Goal: Answer question/provide support: Answer question/provide support

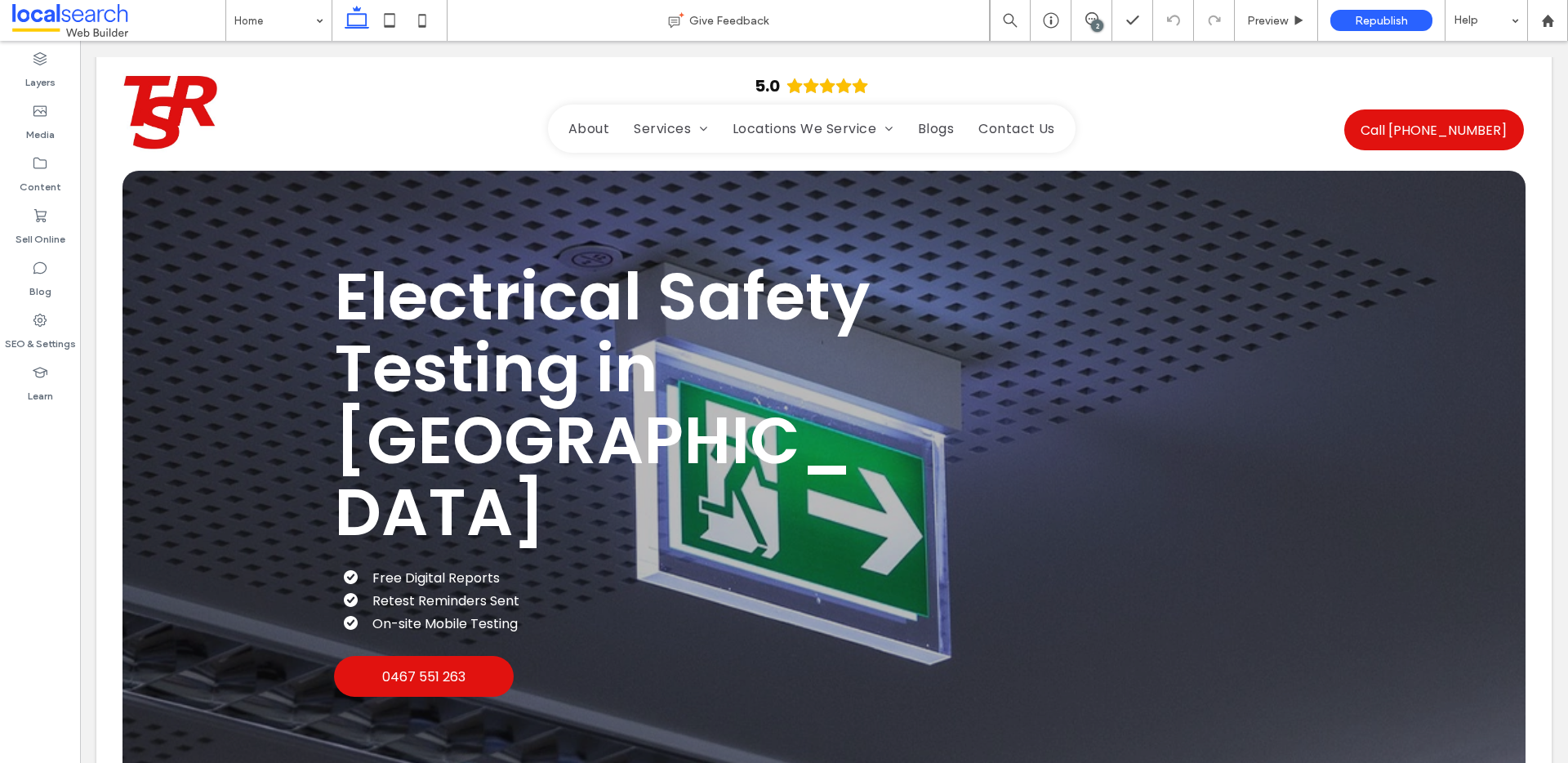
click at [1093, 20] on div "2" at bounding box center [1097, 25] width 12 height 12
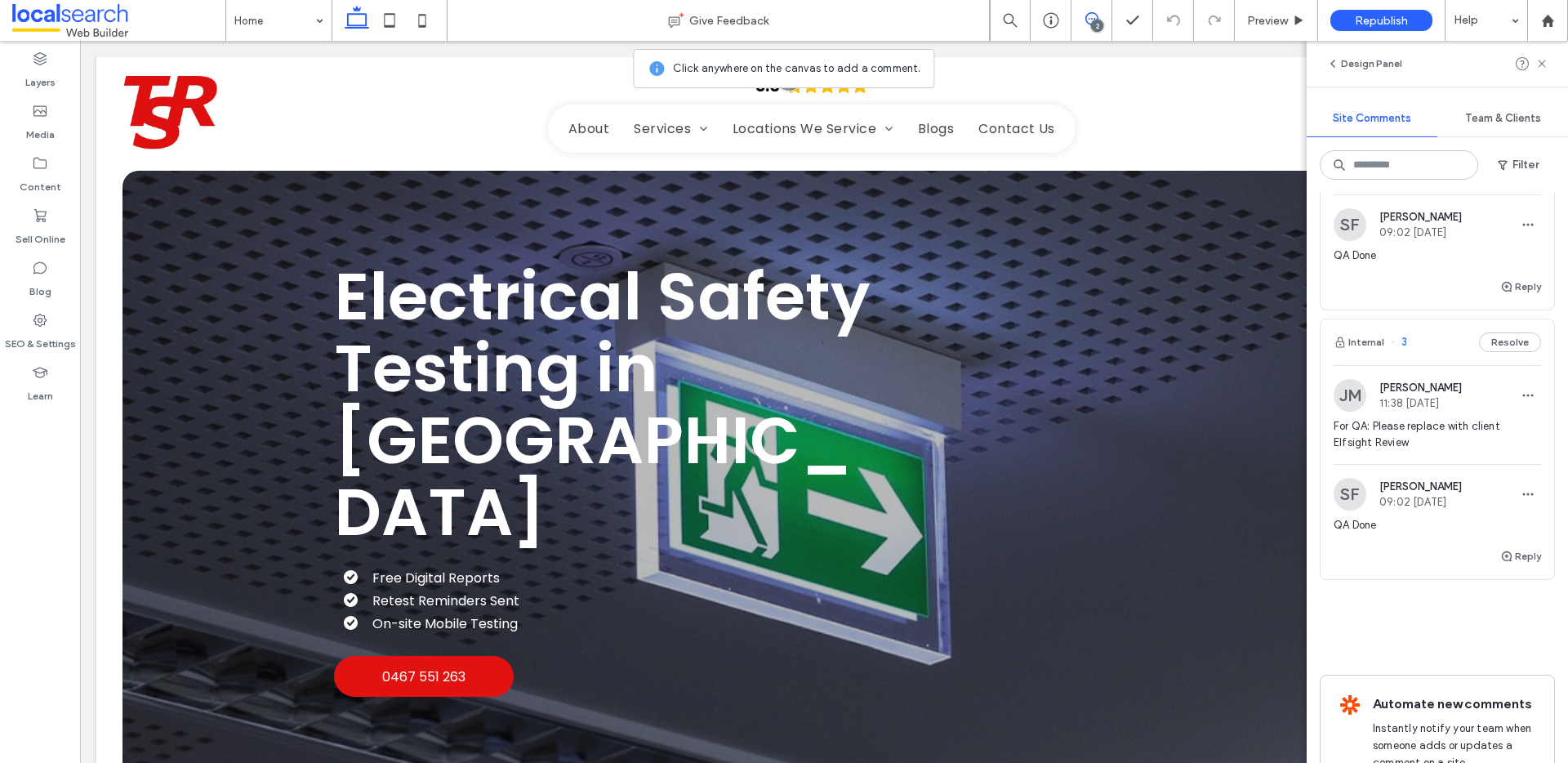
scroll to position [114, 0]
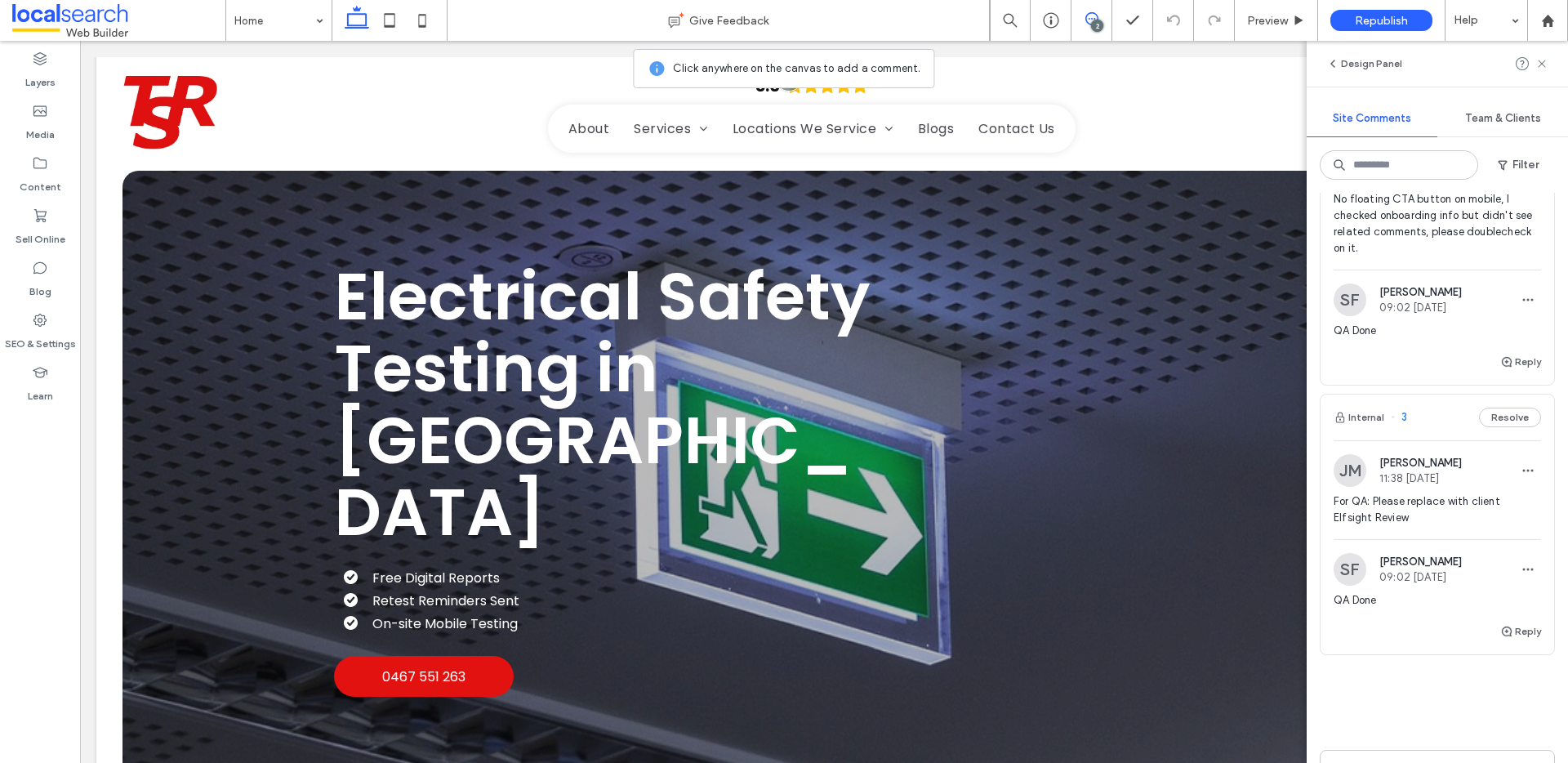
click at [1498, 421] on button "Resolve" at bounding box center [1510, 417] width 62 height 20
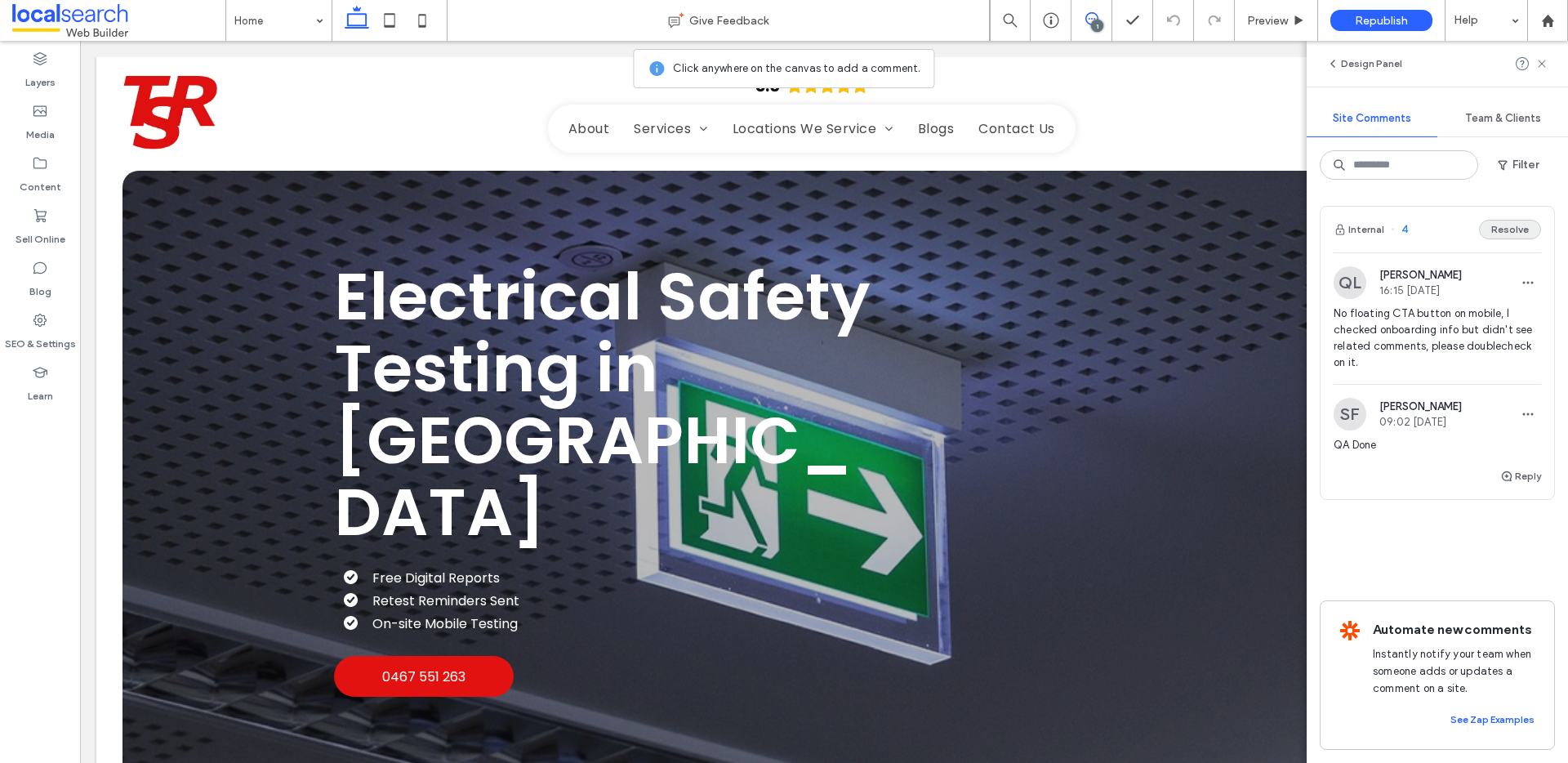
click at [1511, 233] on button "Resolve" at bounding box center [1510, 229] width 62 height 20
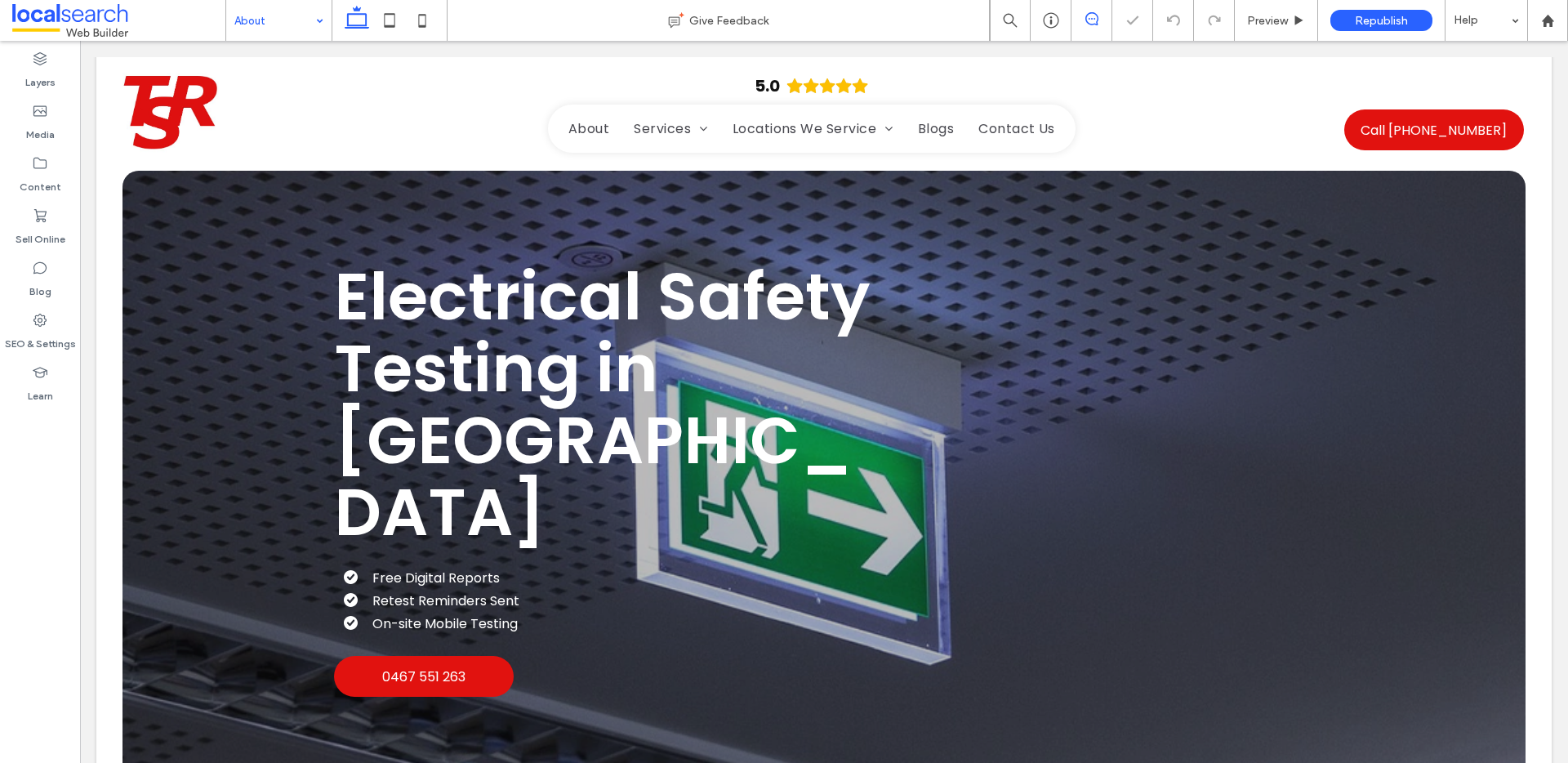
click at [1093, 16] on icon at bounding box center [1092, 19] width 13 height 13
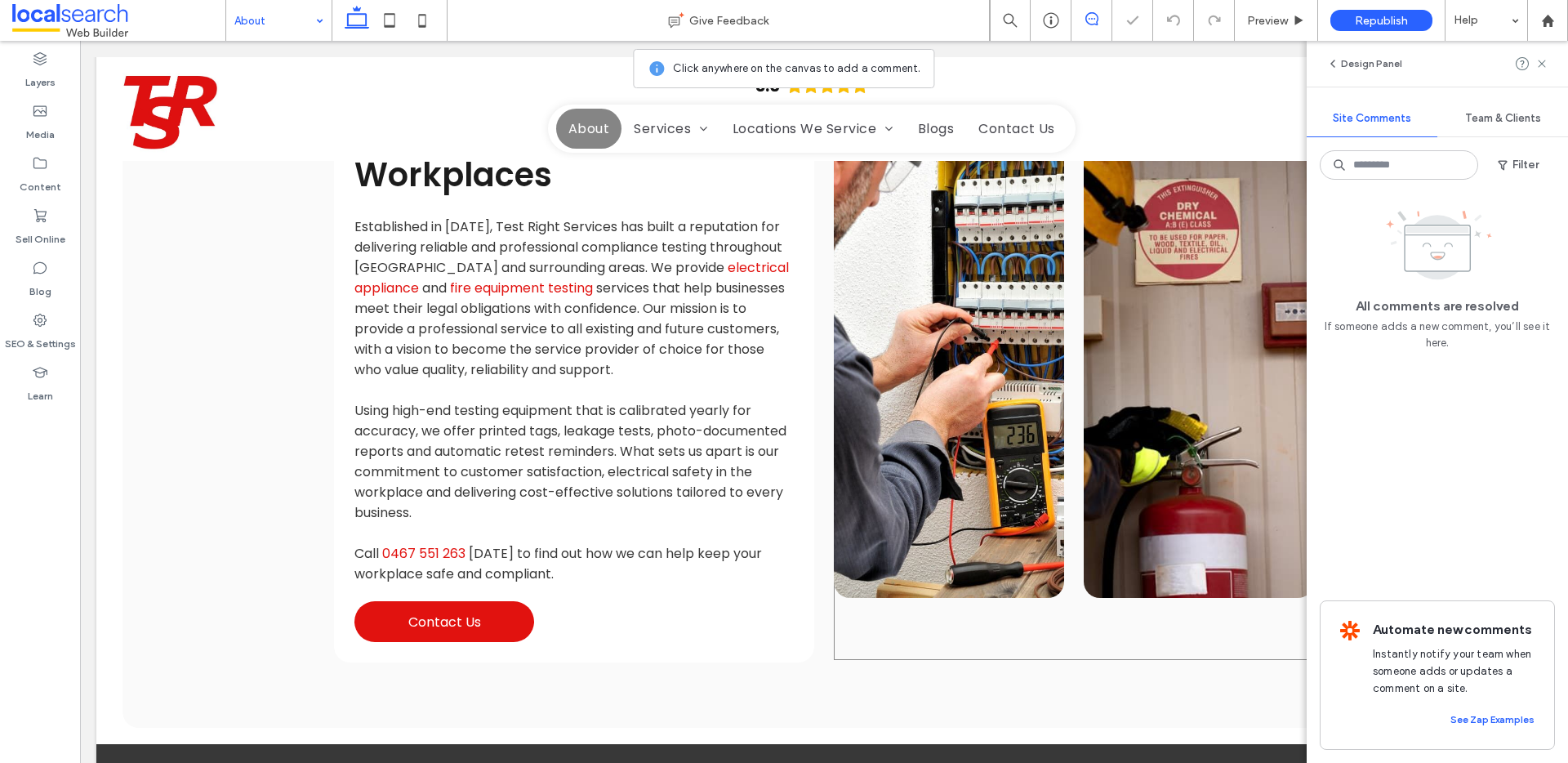
drag, startPoint x: 1061, startPoint y: 250, endPoint x: 1079, endPoint y: 244, distance: 19.0
click at [1064, 249] on div "Button Button" at bounding box center [1074, 372] width 480 height 577
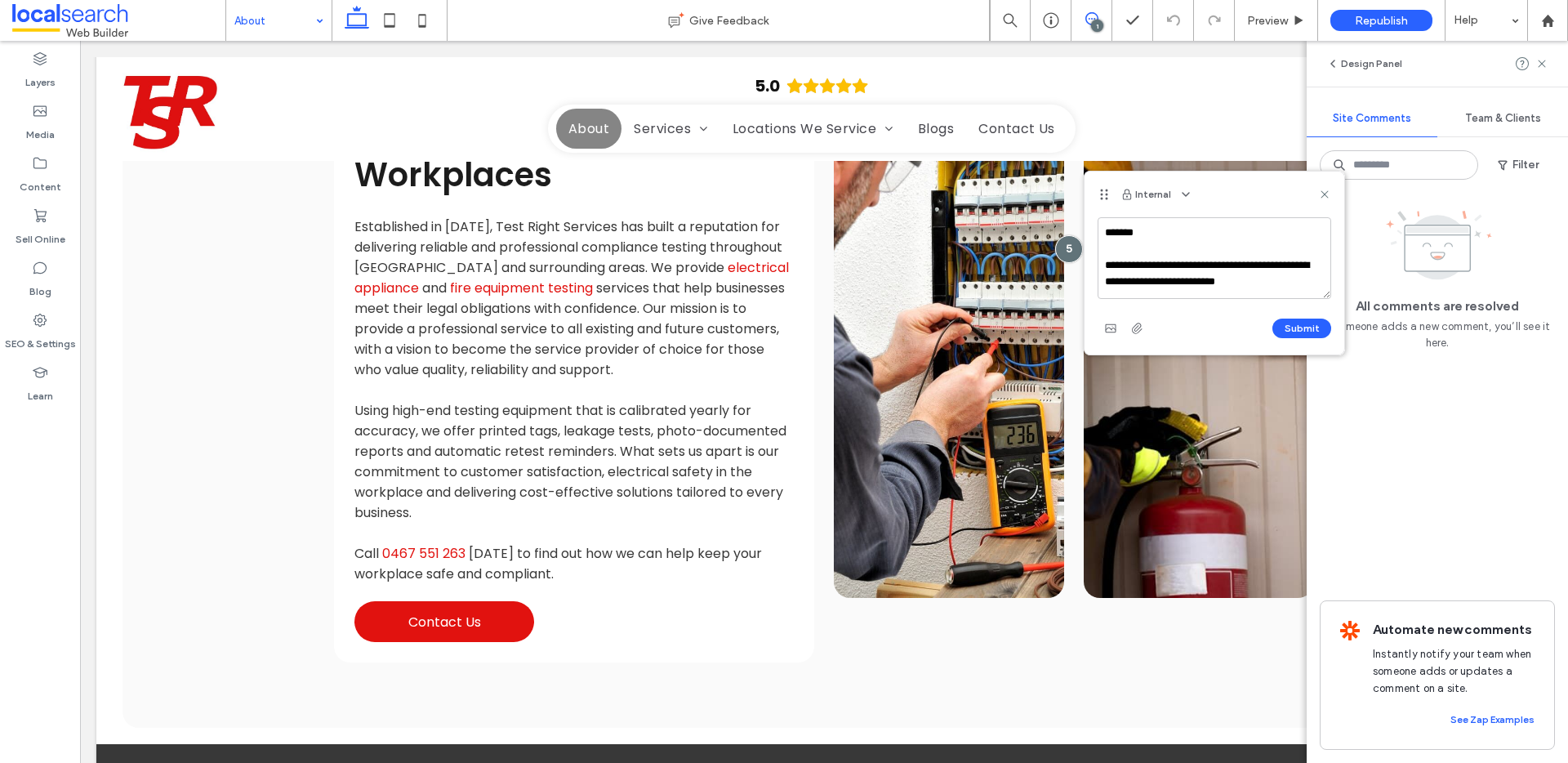
scroll to position [22, 0]
type textarea "**********"
click at [1307, 323] on button "Submit" at bounding box center [1302, 328] width 58 height 20
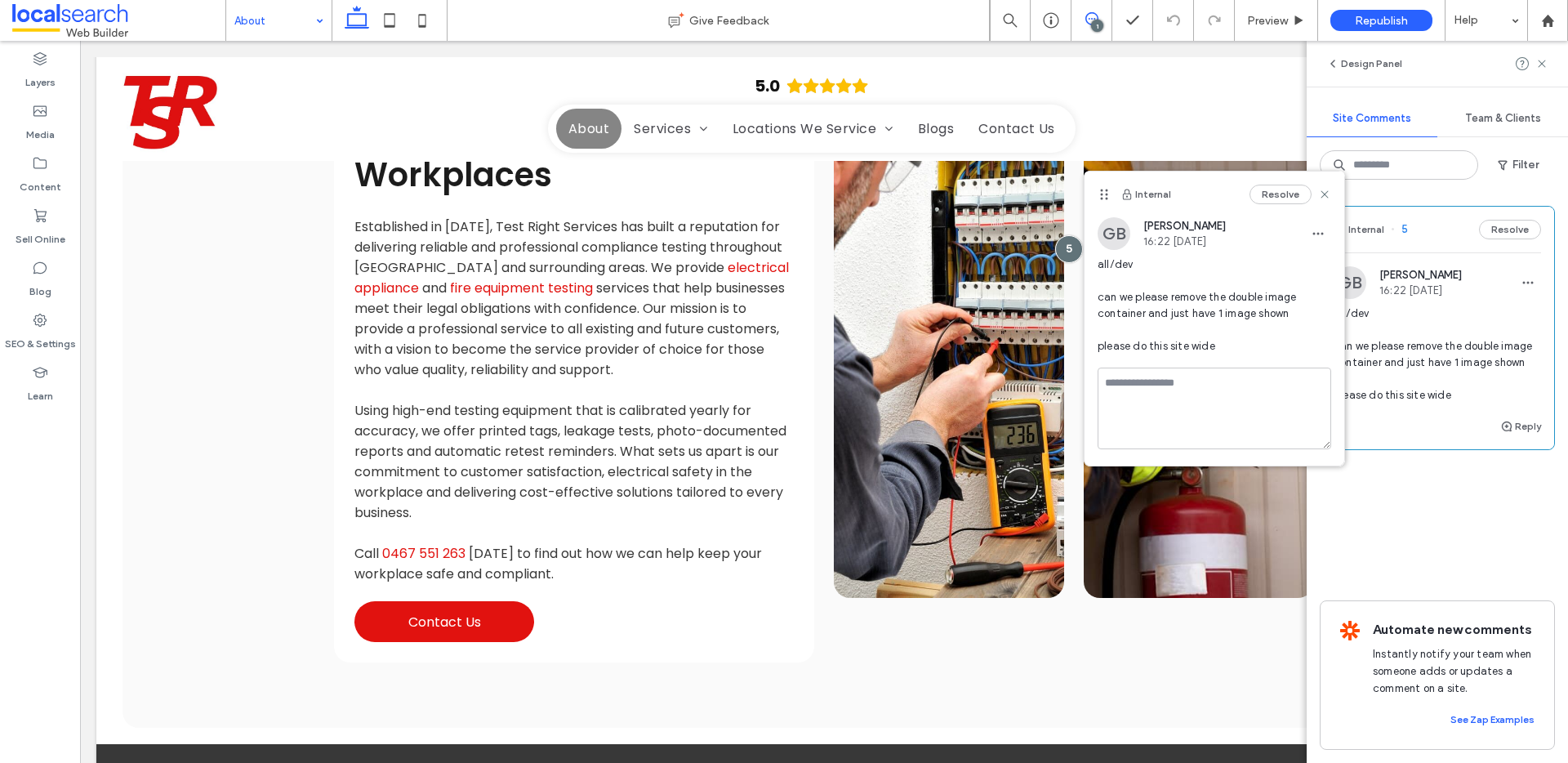
scroll to position [0, 0]
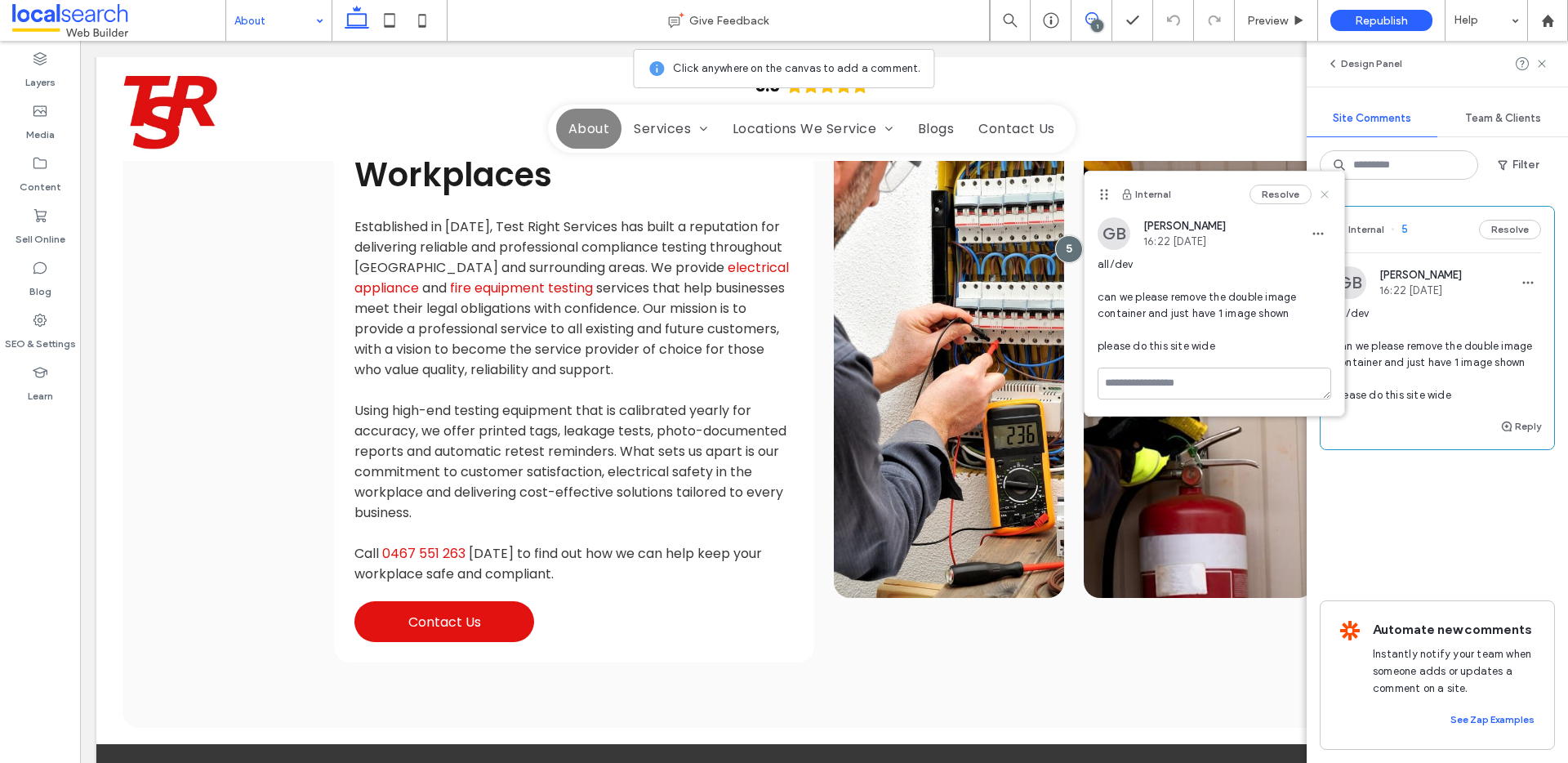
click at [1326, 199] on icon at bounding box center [1325, 194] width 13 height 13
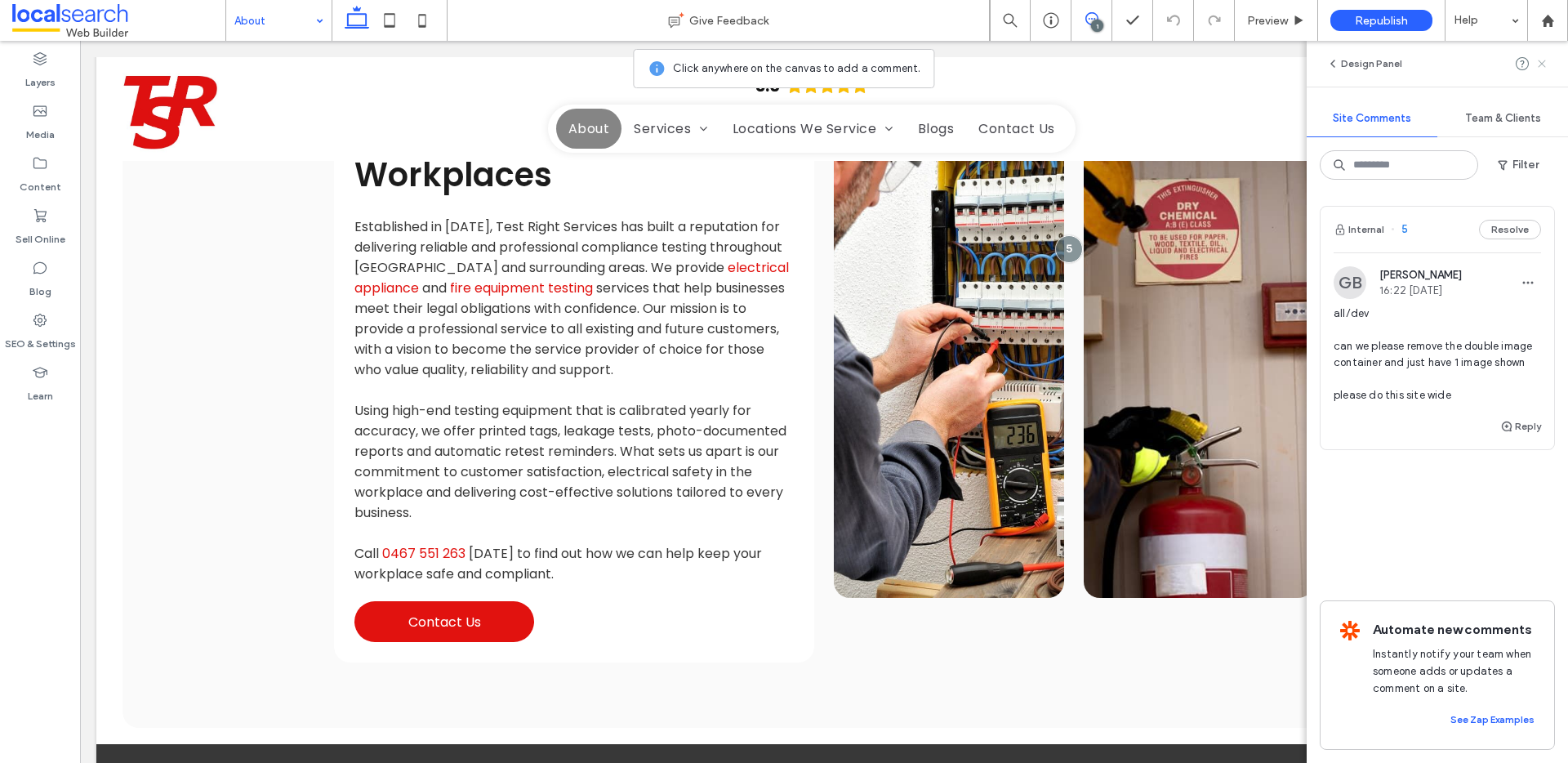
click at [1540, 65] on use at bounding box center [1542, 63] width 8 height 8
